Goal: Complete application form

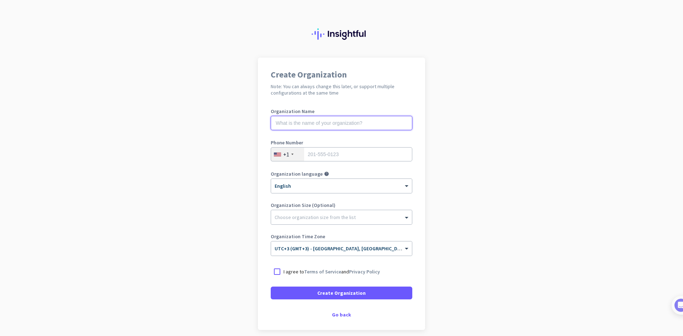
click at [305, 128] on input "text" at bounding box center [342, 123] width 142 height 14
paste input "trymasaj."
type input "trymasaj."
click at [322, 153] on input "tel" at bounding box center [342, 154] width 142 height 14
click at [275, 148] on div "+1" at bounding box center [287, 155] width 33 height 14
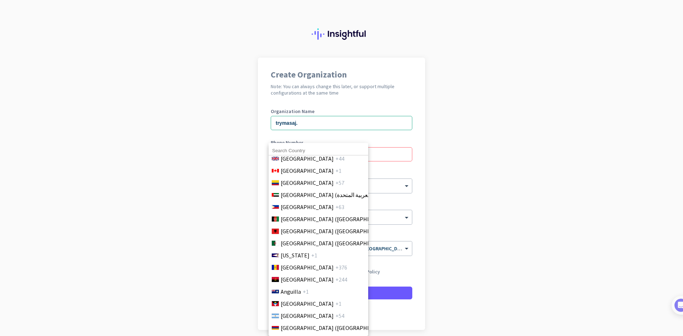
scroll to position [71, 0]
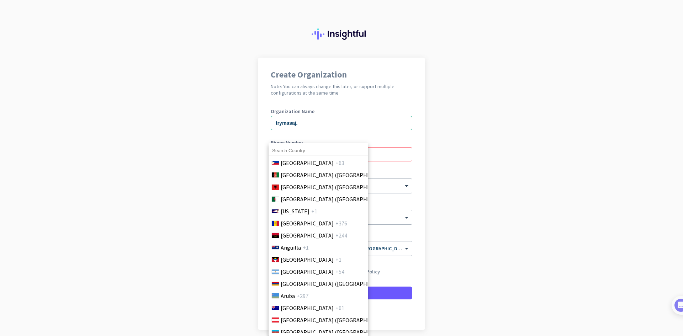
click at [296, 152] on input at bounding box center [318, 150] width 100 height 9
type input "س"
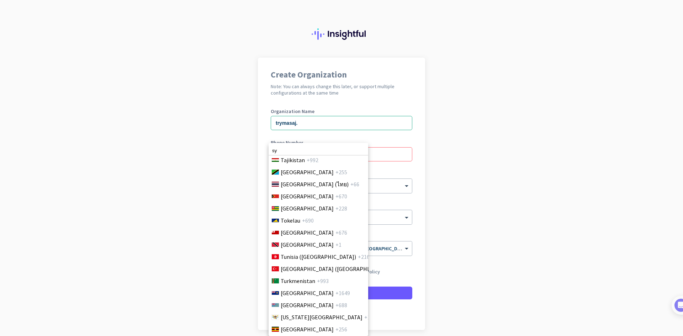
scroll to position [2650, 0]
type input "sy"
click at [564, 198] on div at bounding box center [341, 168] width 683 height 336
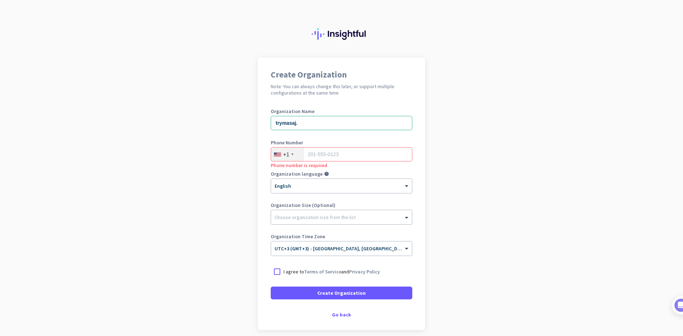
click at [277, 150] on div "+1" at bounding box center [287, 155] width 33 height 14
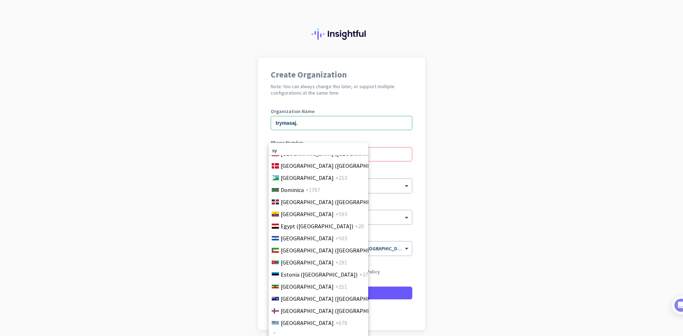
scroll to position [782, 0]
click at [511, 165] on div at bounding box center [341, 168] width 683 height 336
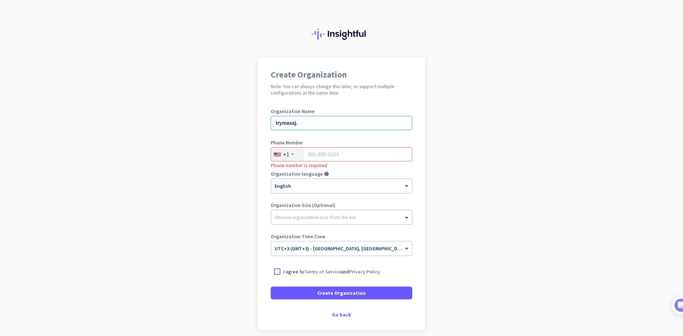
click at [357, 168] on div "Phone number is required" at bounding box center [342, 164] width 142 height 7
click at [340, 315] on div "Go back" at bounding box center [342, 314] width 142 height 5
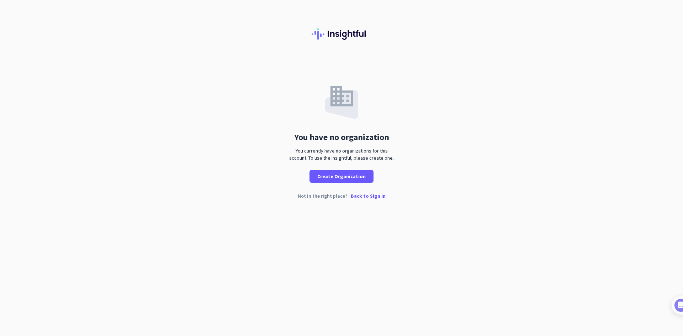
click at [371, 196] on p "Back to Sign In" at bounding box center [368, 195] width 35 height 5
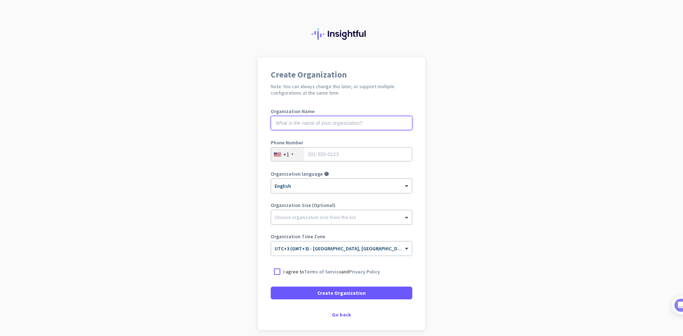
click at [345, 121] on input "text" at bounding box center [342, 123] width 142 height 14
click at [286, 151] on div "+1" at bounding box center [286, 154] width 6 height 7
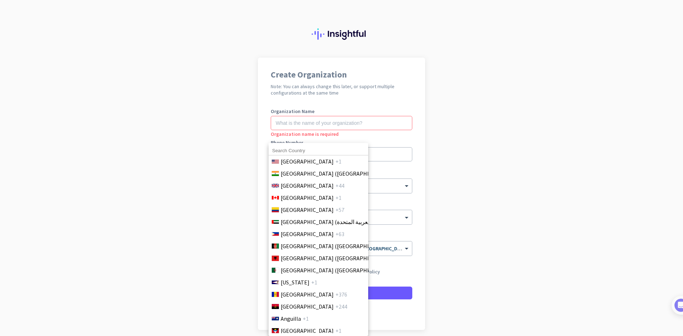
click at [485, 193] on div at bounding box center [341, 168] width 683 height 336
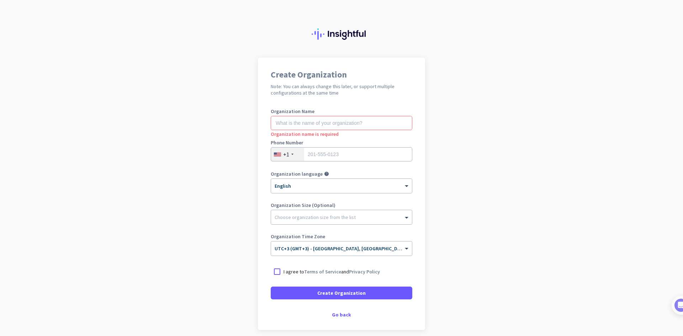
click at [478, 95] on app-onboarding-organization "Create Organization Note: You can always change this later, or support multiple…" at bounding box center [341, 212] width 683 height 308
click at [340, 315] on div "Go back" at bounding box center [342, 314] width 142 height 5
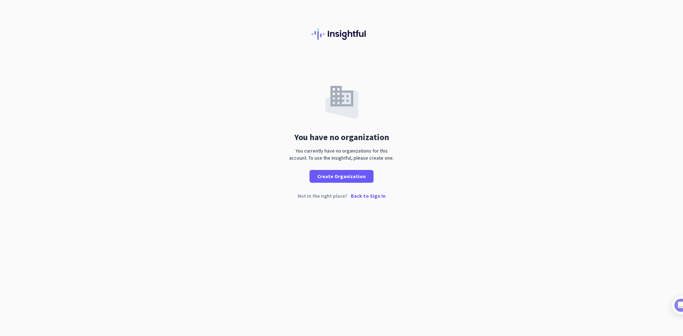
click at [374, 196] on p "Back to Sign In" at bounding box center [368, 195] width 35 height 5
